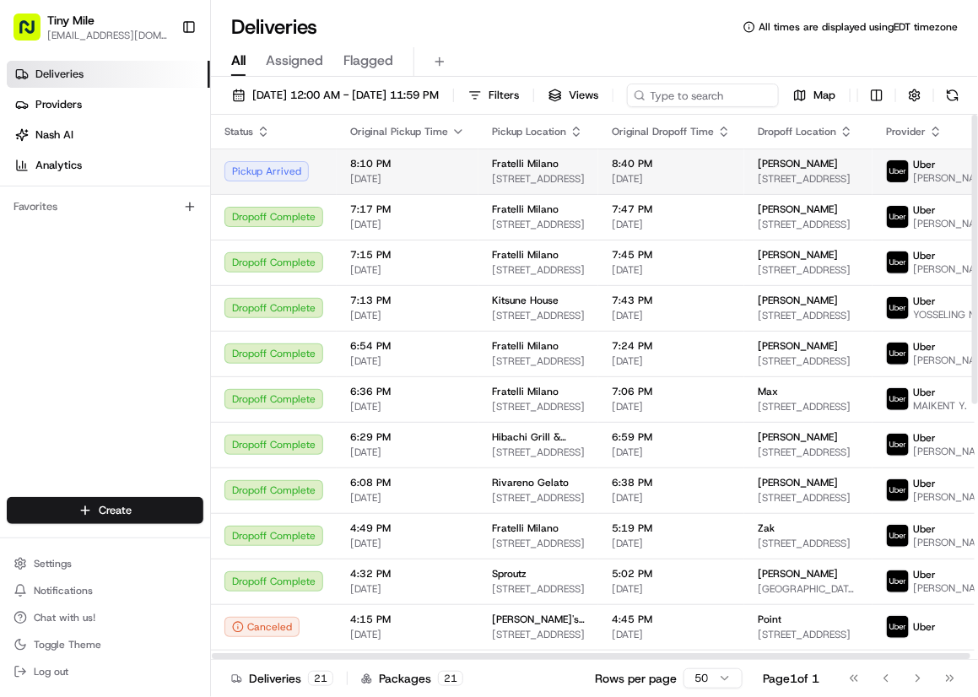
click at [406, 170] on span "8:10 PM" at bounding box center [407, 163] width 115 height 13
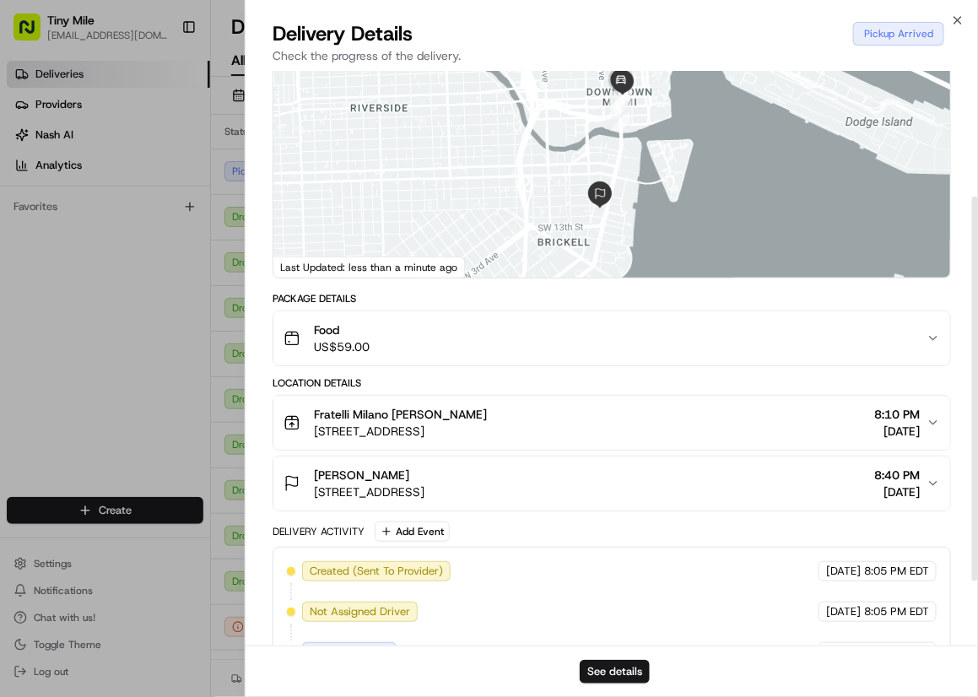
scroll to position [282, 0]
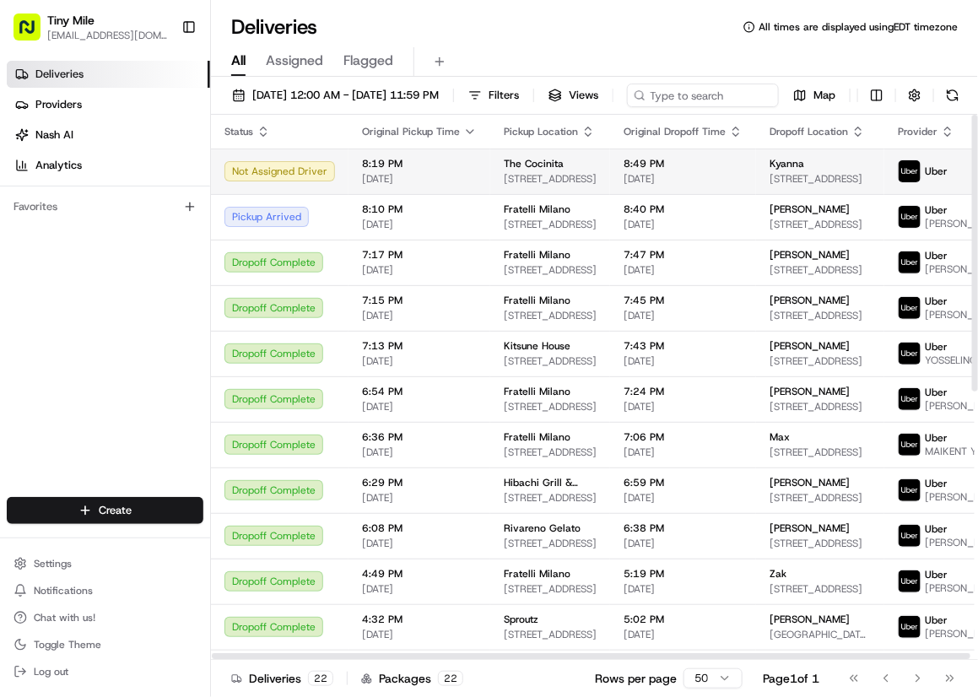
click at [305, 181] on div "Not Assigned Driver" at bounding box center [279, 171] width 111 height 20
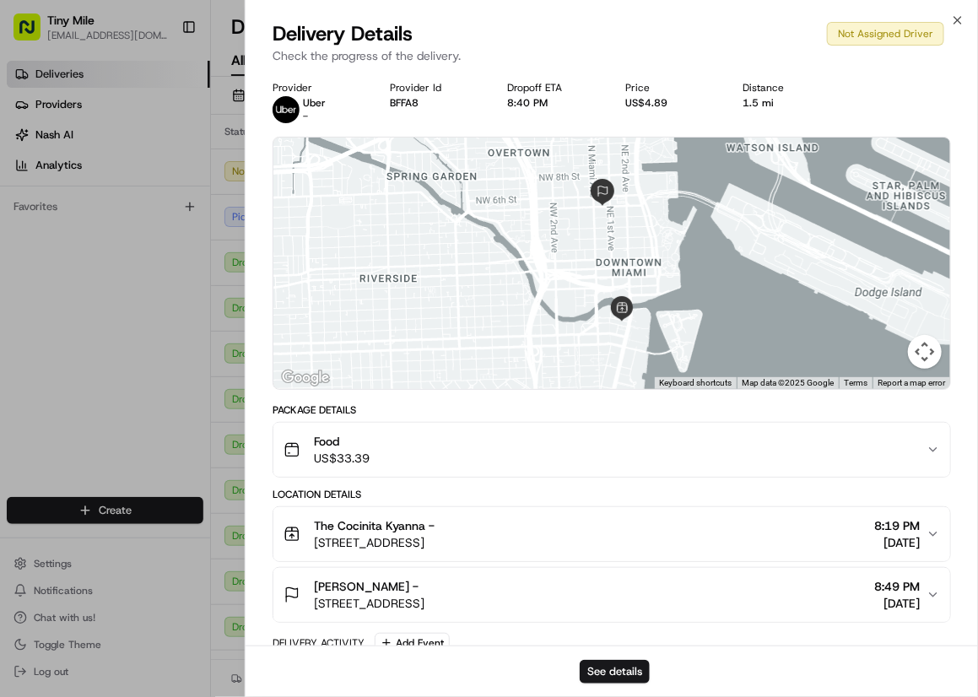
scroll to position [117, 0]
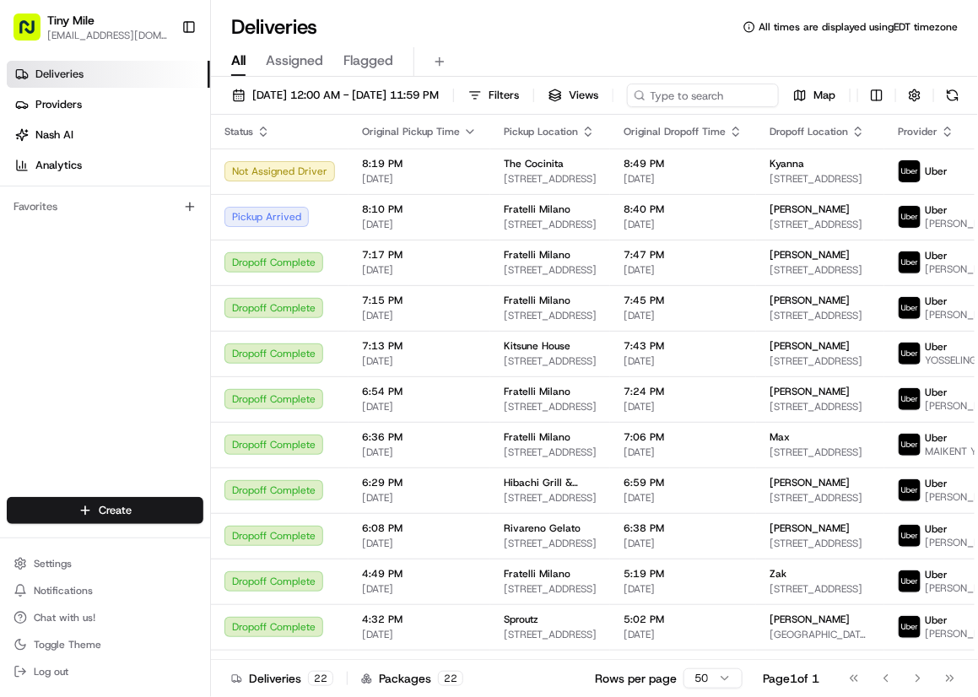
click at [482, 20] on div "Deliveries All times are displayed using EDT timezone" at bounding box center [594, 26] width 767 height 27
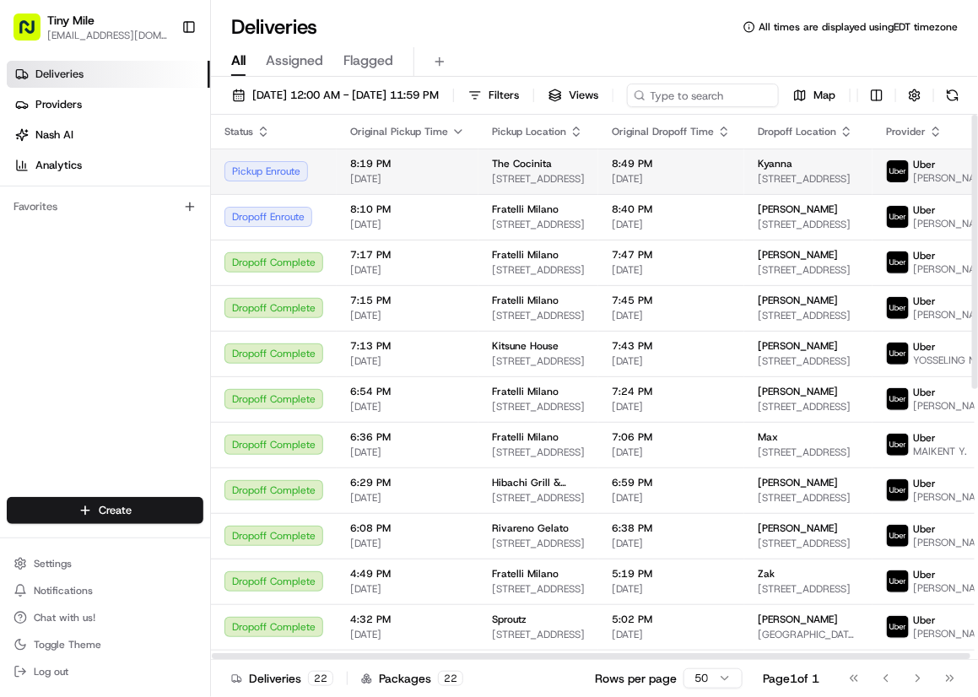
click at [292, 194] on td "Pickup Enroute" at bounding box center [274, 171] width 126 height 46
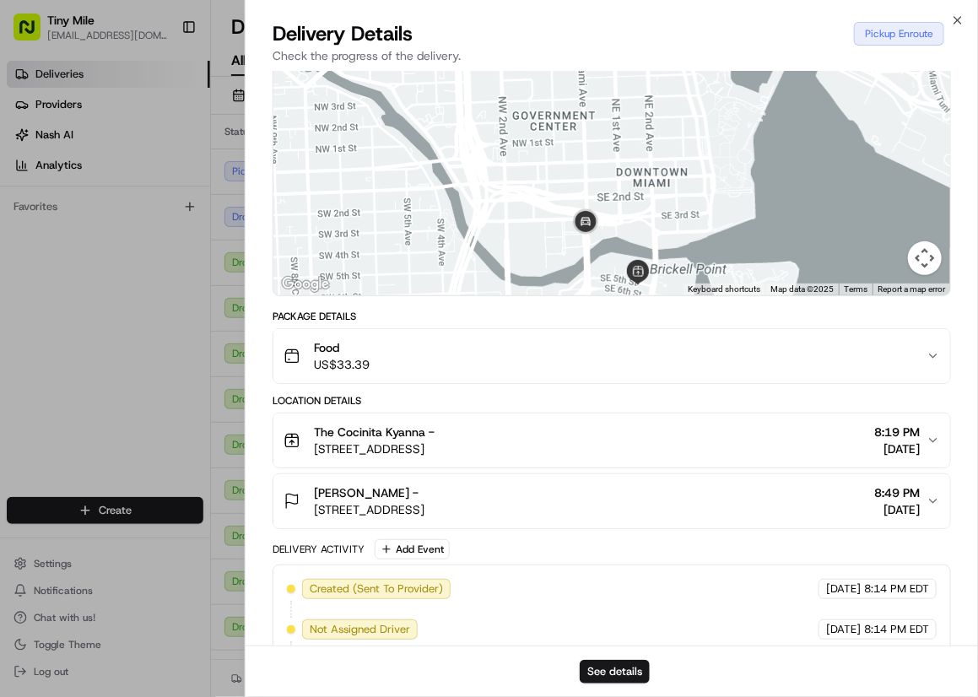
scroll to position [200, 0]
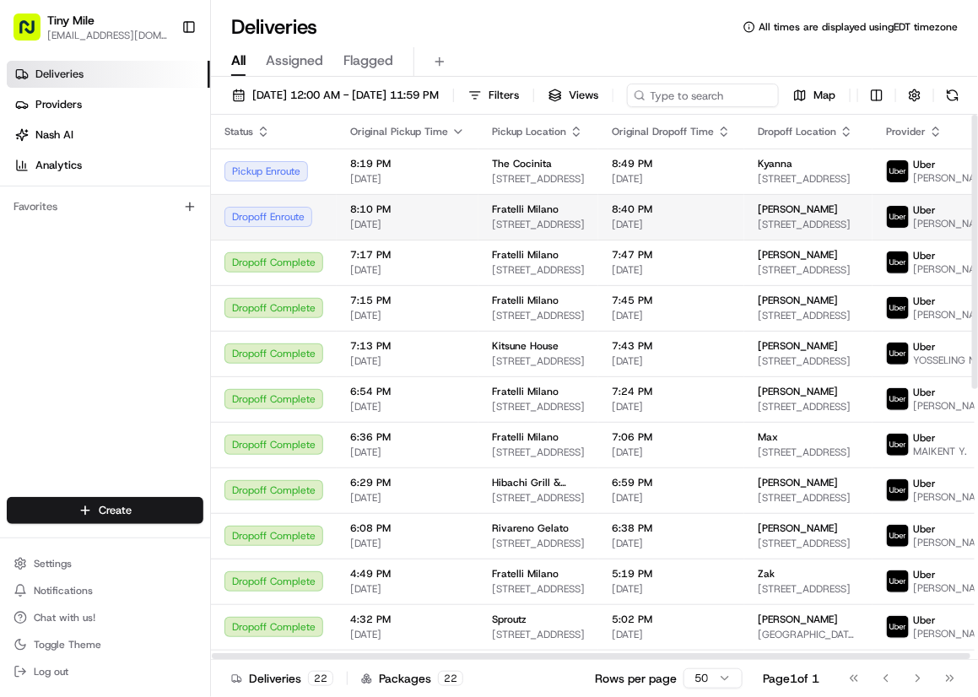
click at [266, 227] on div "Dropoff Enroute" at bounding box center [273, 217] width 99 height 20
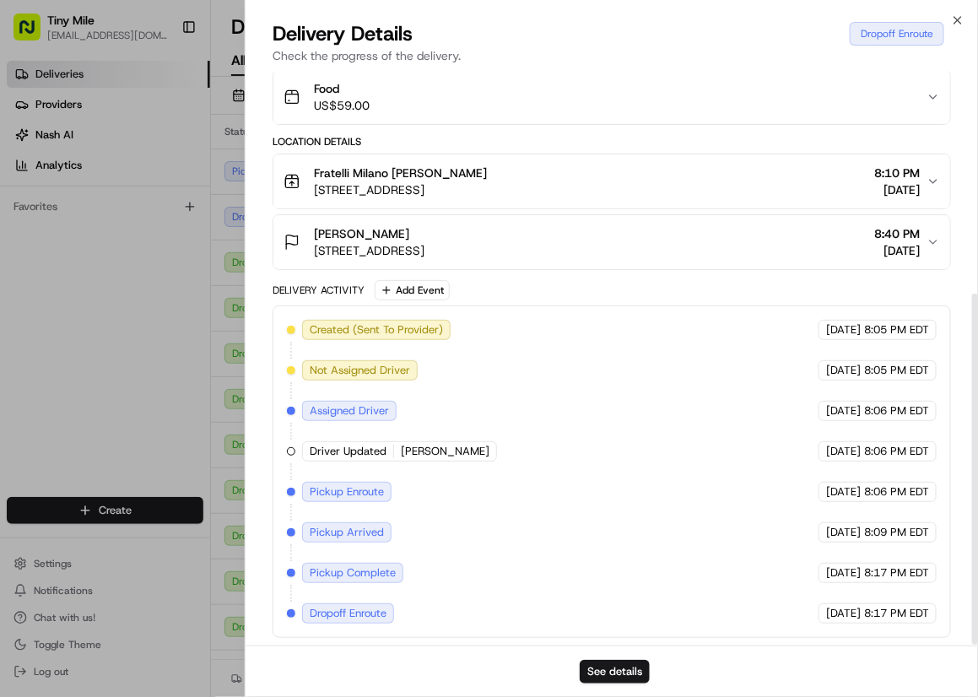
scroll to position [364, 0]
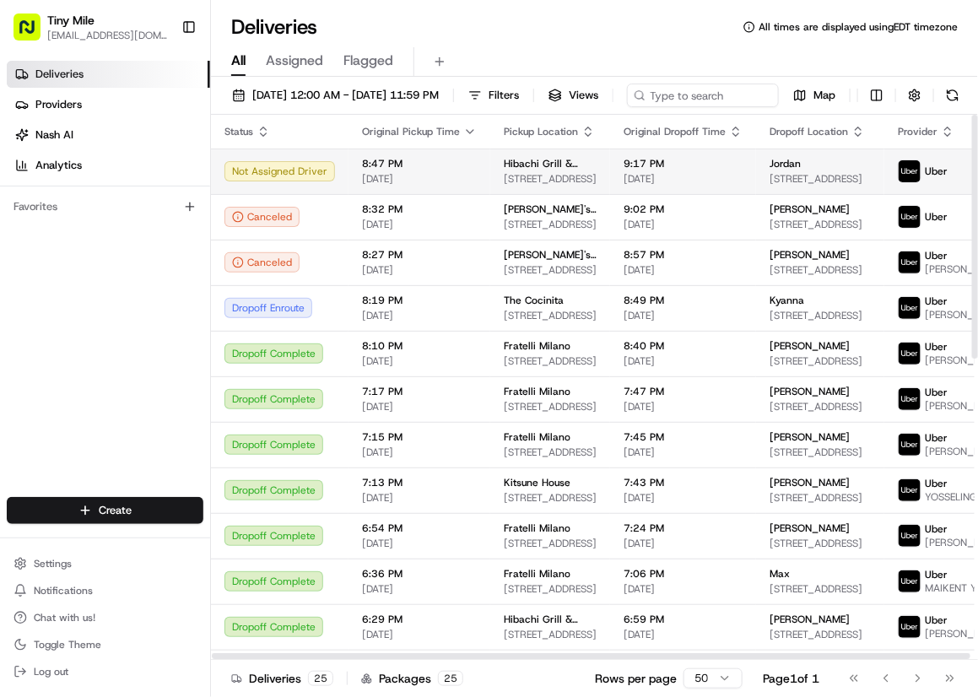
click at [277, 181] on div "Not Assigned Driver" at bounding box center [279, 171] width 111 height 20
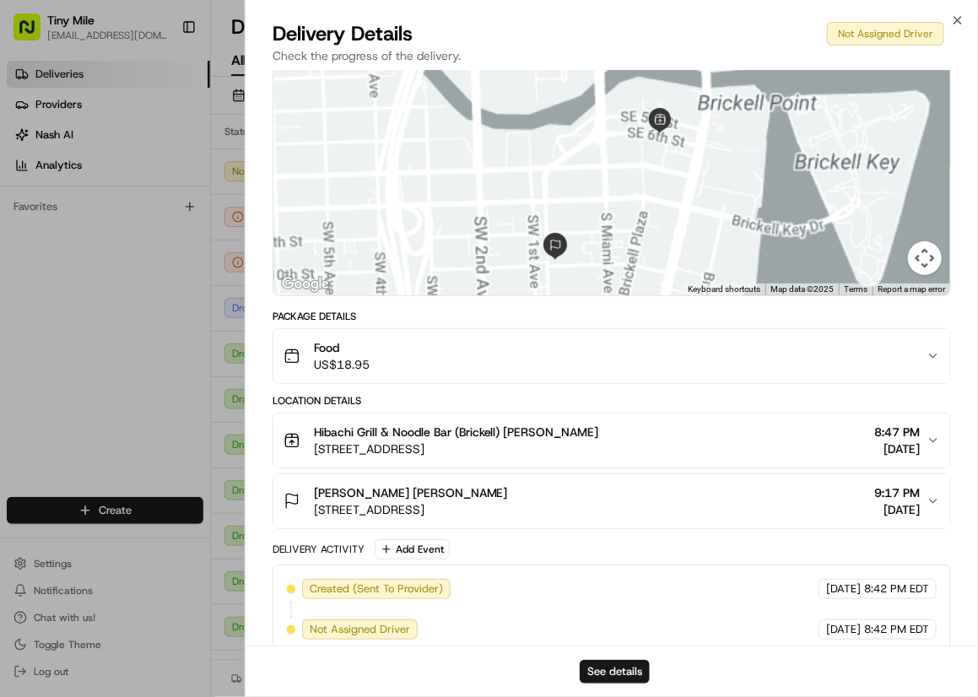
scroll to position [117, 0]
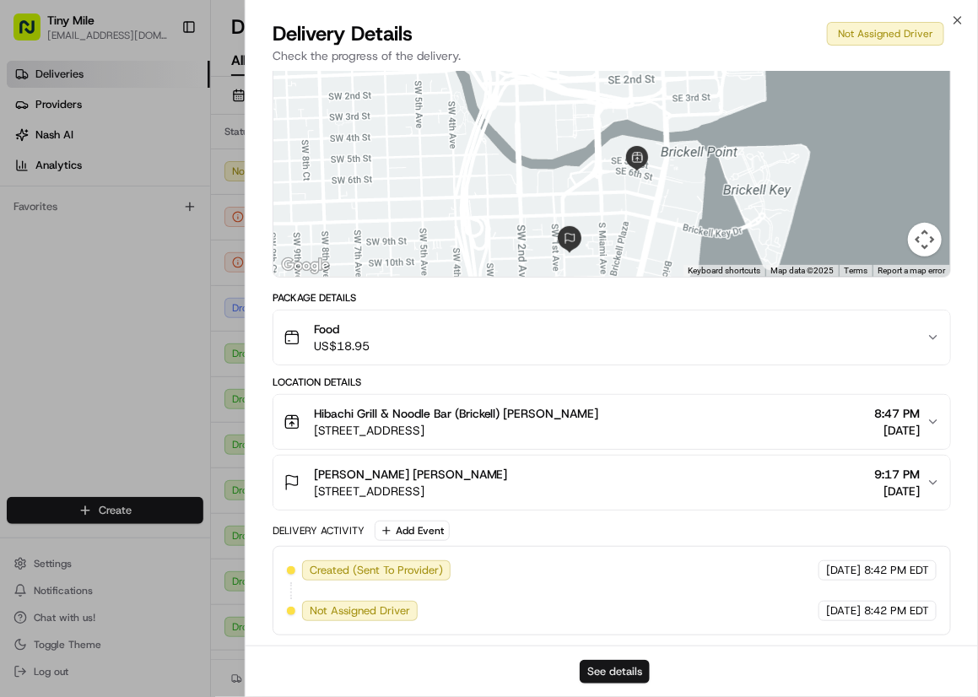
click at [629, 677] on button "See details" at bounding box center [615, 672] width 70 height 24
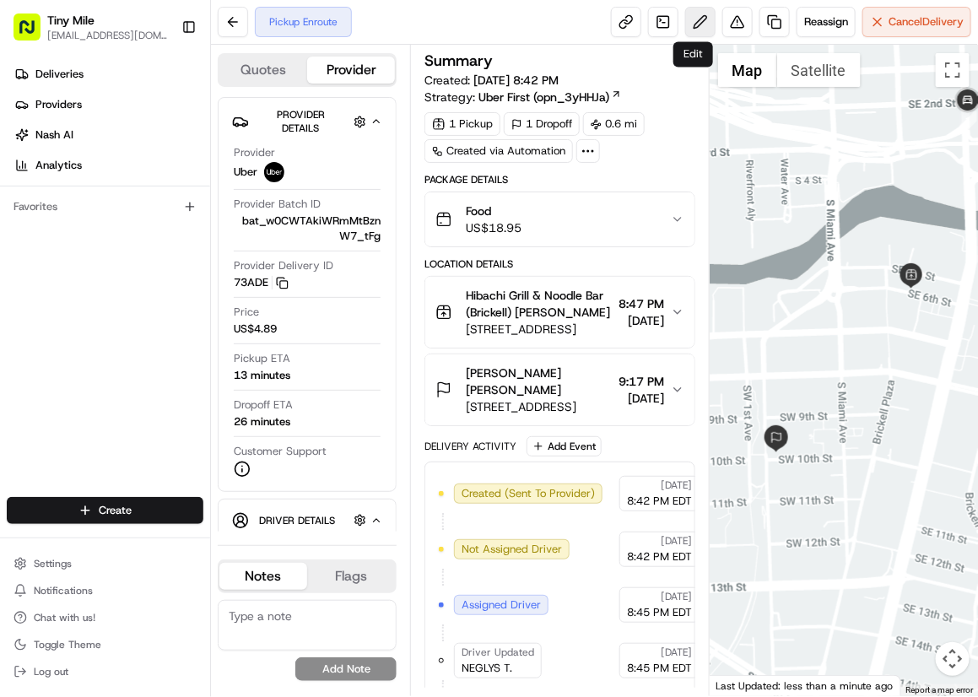
click at [696, 23] on button at bounding box center [700, 22] width 30 height 30
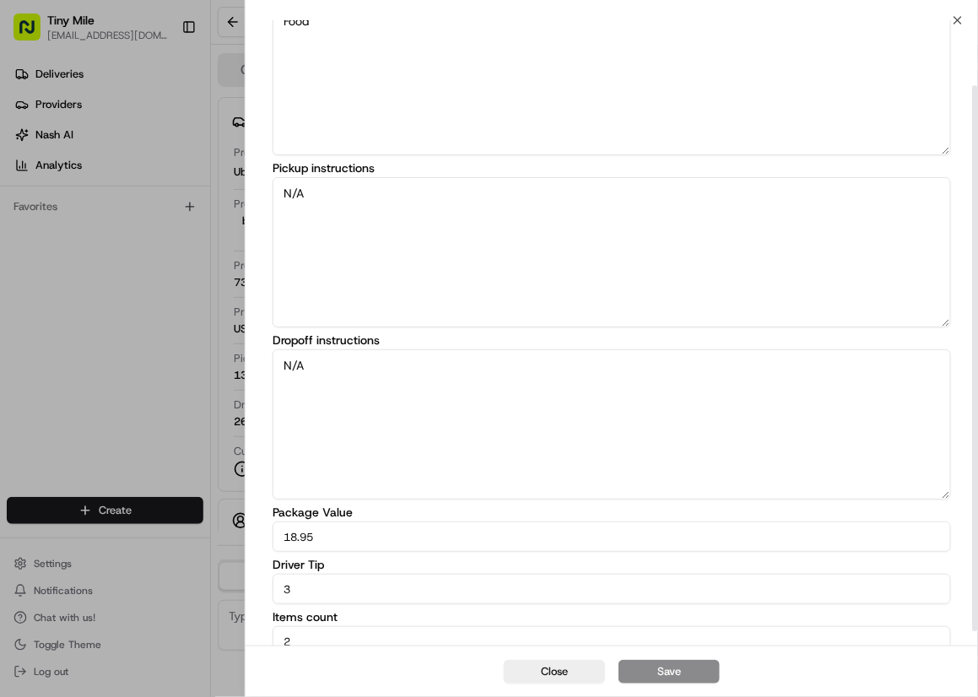
scroll to position [91, 0]
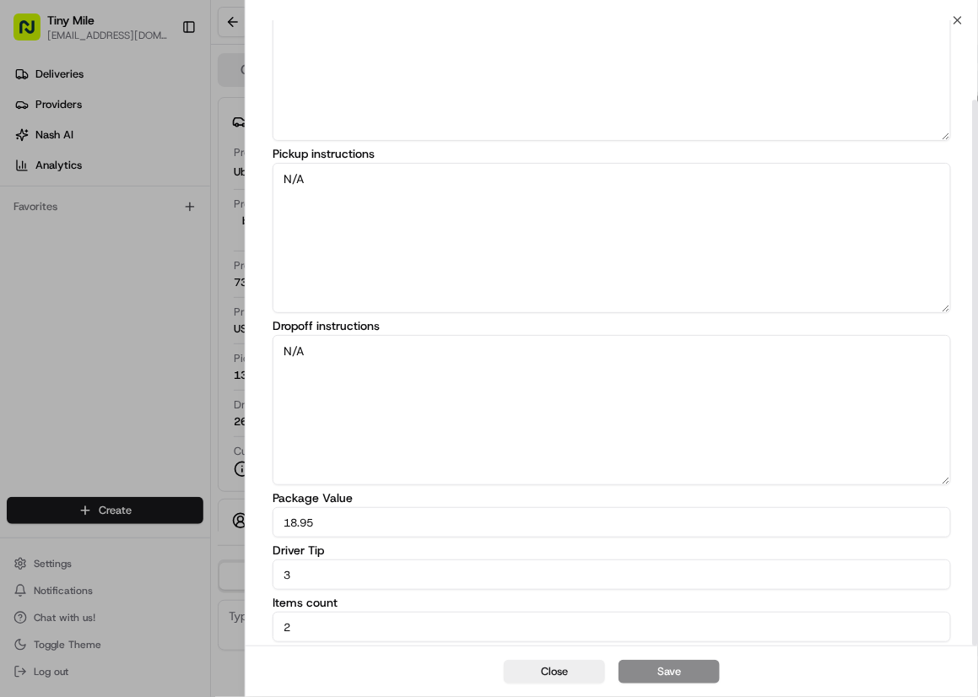
click at [403, 582] on input "3" at bounding box center [612, 574] width 678 height 30
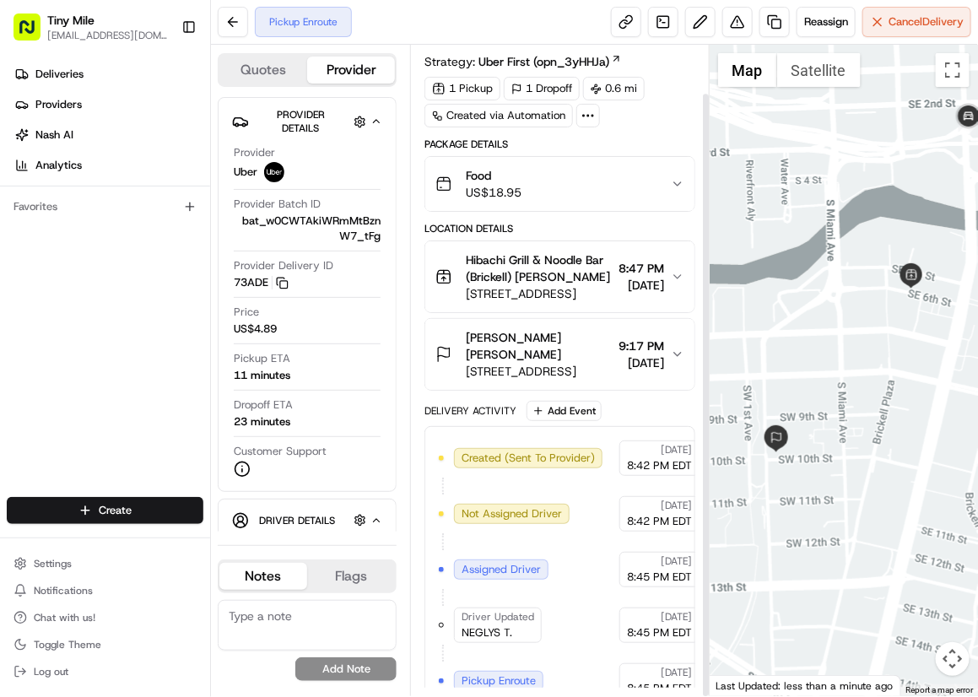
scroll to position [51, 0]
